Goal: Task Accomplishment & Management: Manage account settings

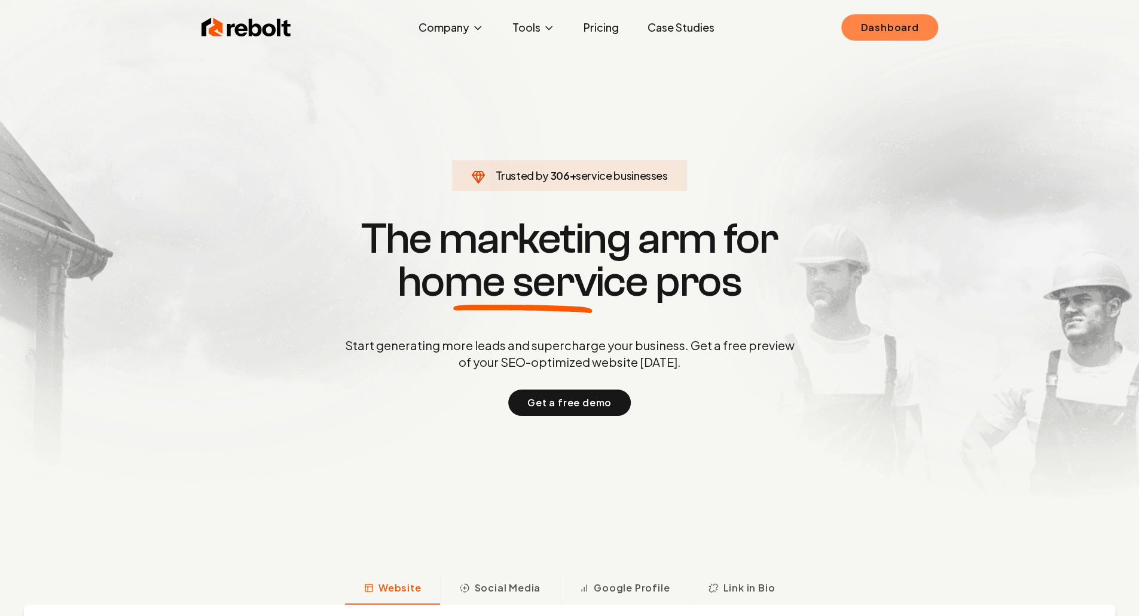
click at [883, 28] on link "Dashboard" at bounding box center [889, 27] width 96 height 26
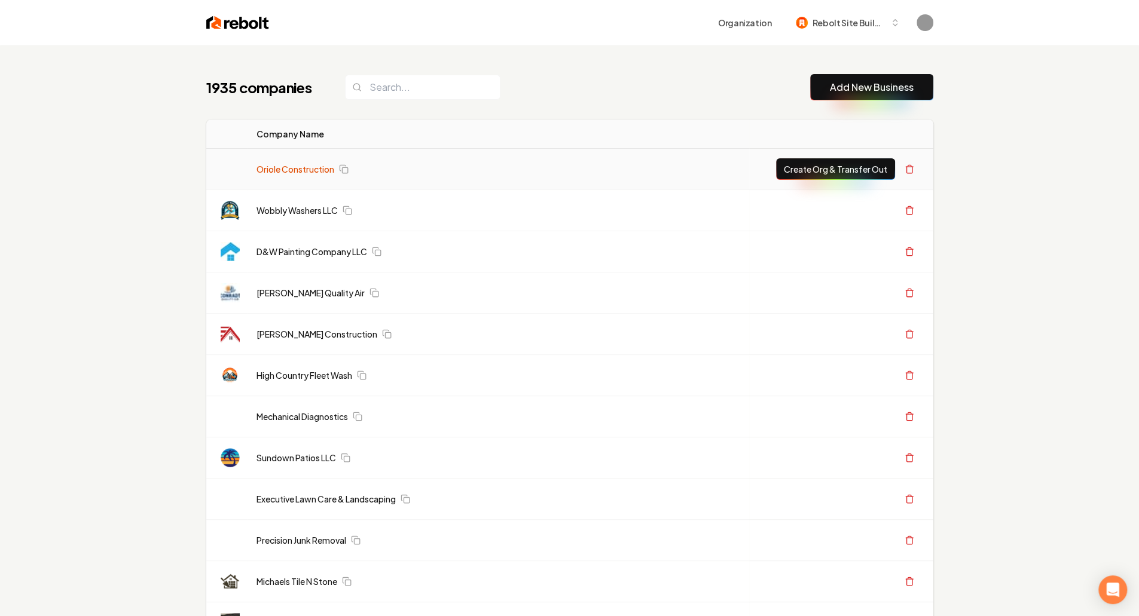
click at [304, 167] on link "Oriole Construction" at bounding box center [296, 169] width 78 height 12
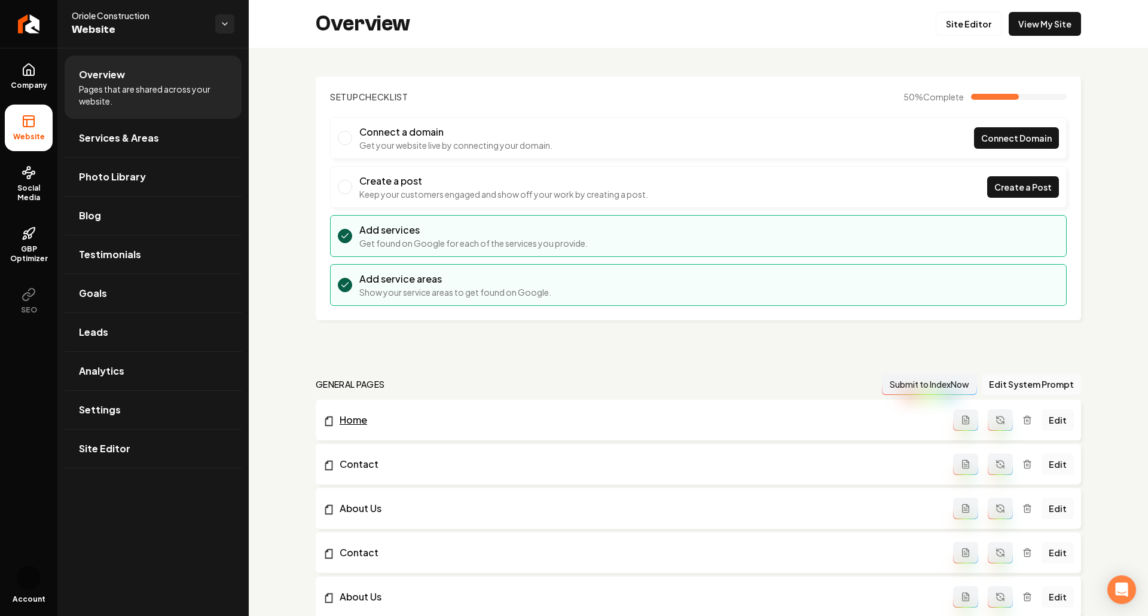
click at [354, 422] on link "Home" at bounding box center [638, 420] width 630 height 14
click at [1042, 417] on link "Edit" at bounding box center [1058, 421] width 32 height 22
